Goal: Book appointment/travel/reservation

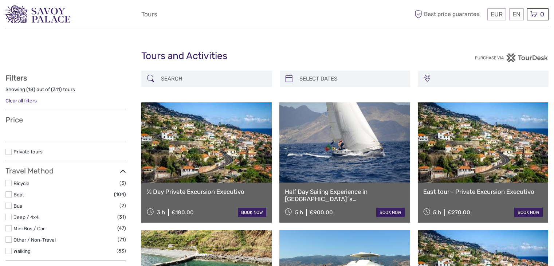
select select
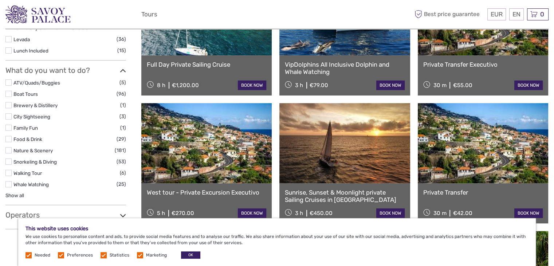
scroll to position [328, 0]
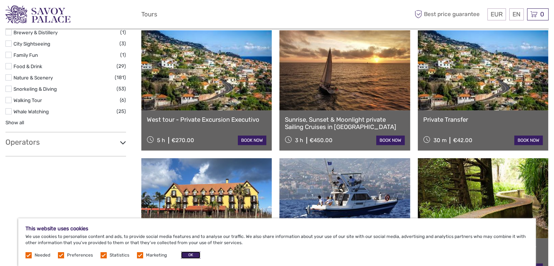
click at [192, 253] on button "OK" at bounding box center [190, 254] width 19 height 7
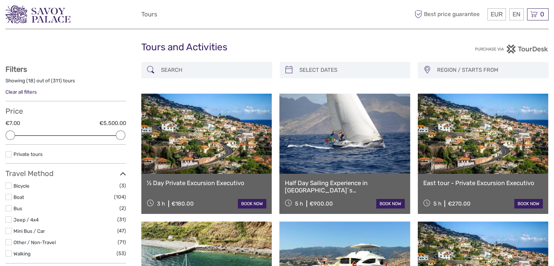
scroll to position [0, 0]
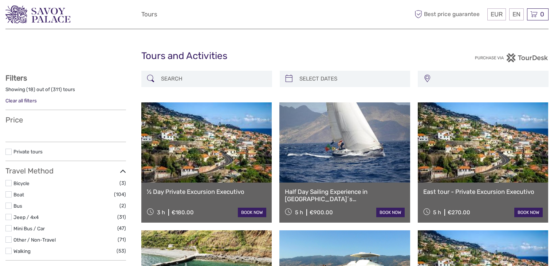
select select
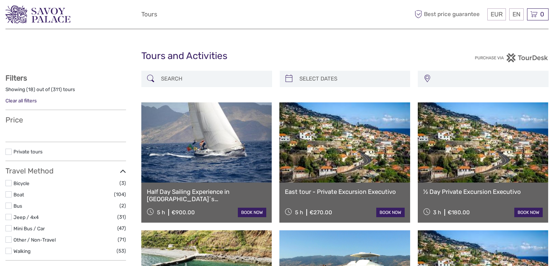
select select
